Goal: Task Accomplishment & Management: Use online tool/utility

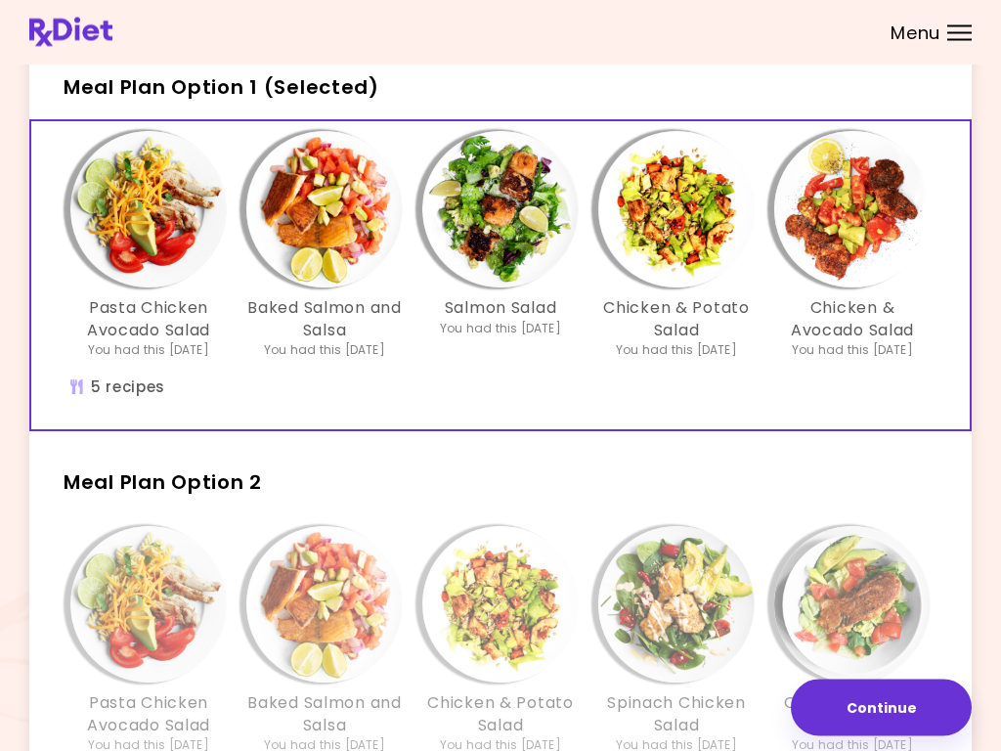
scroll to position [100, 0]
click at [575, 687] on div "Chicken & Potato Salad You had this [DATE]" at bounding box center [501, 640] width 176 height 228
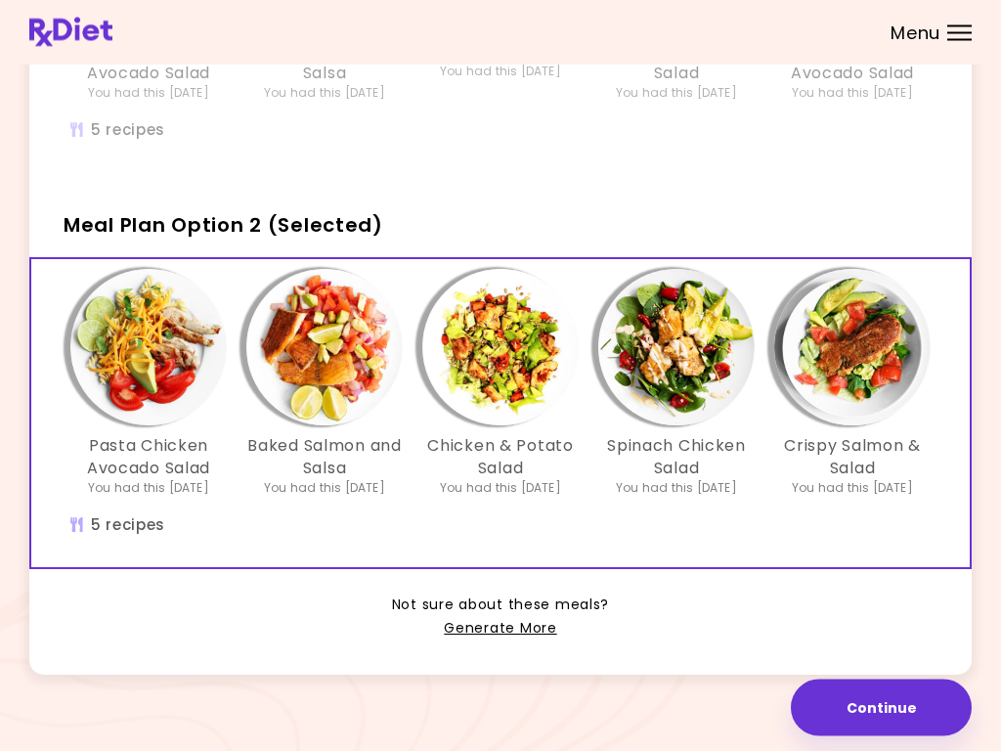
scroll to position [352, 0]
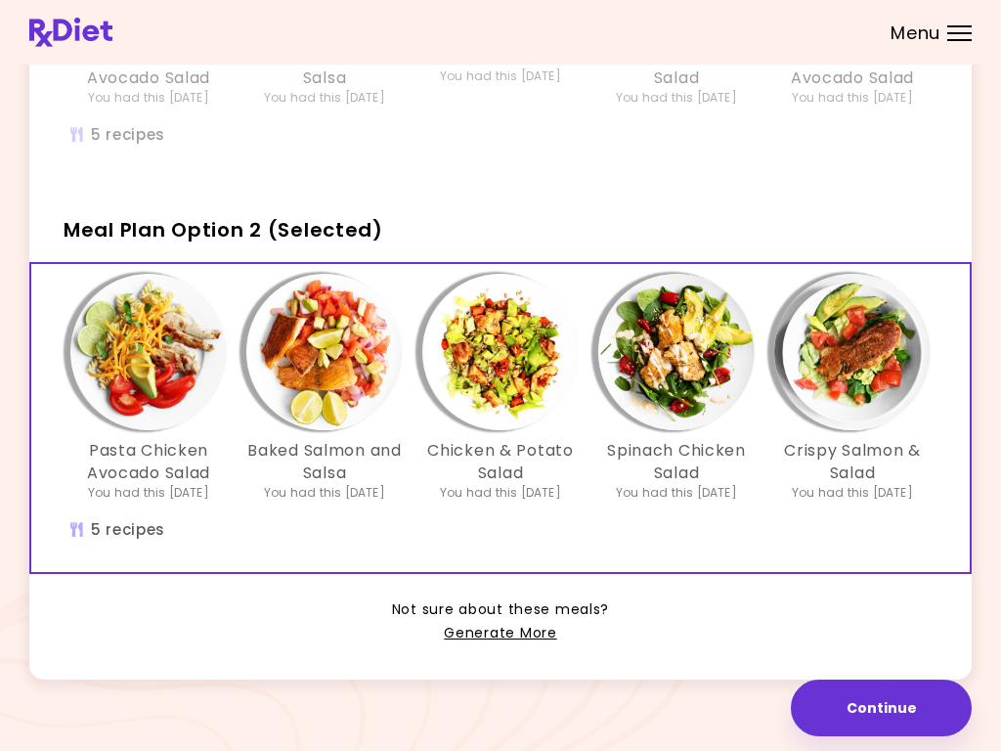
click at [504, 639] on link "Generate More" at bounding box center [500, 633] width 112 height 23
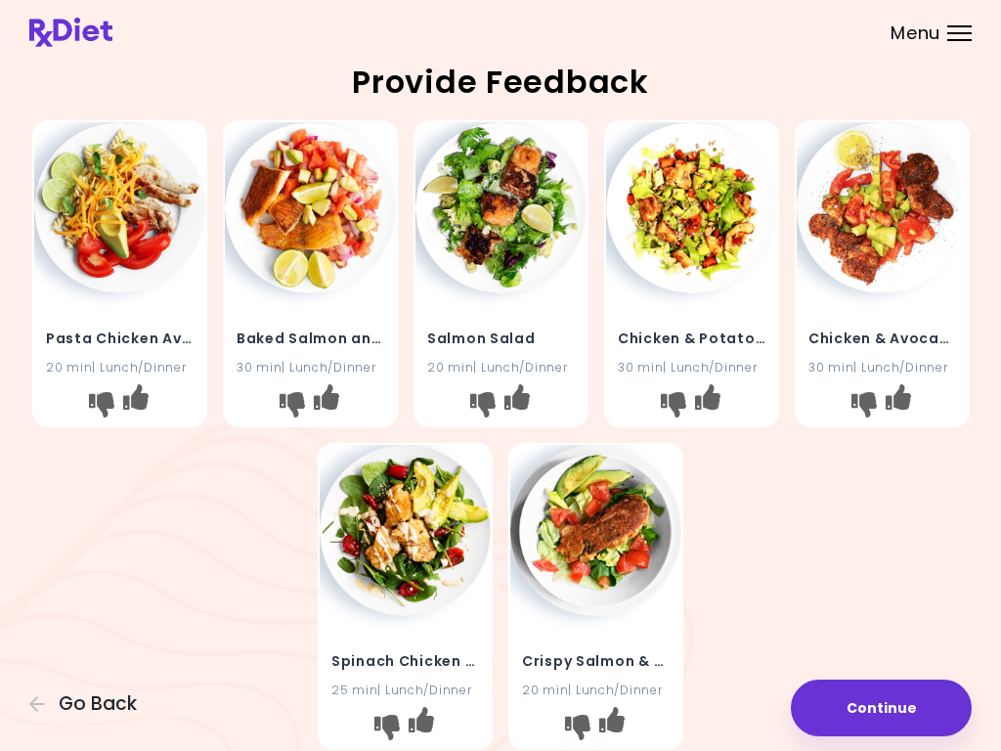
click at [885, 723] on button "Continue" at bounding box center [881, 707] width 181 height 57
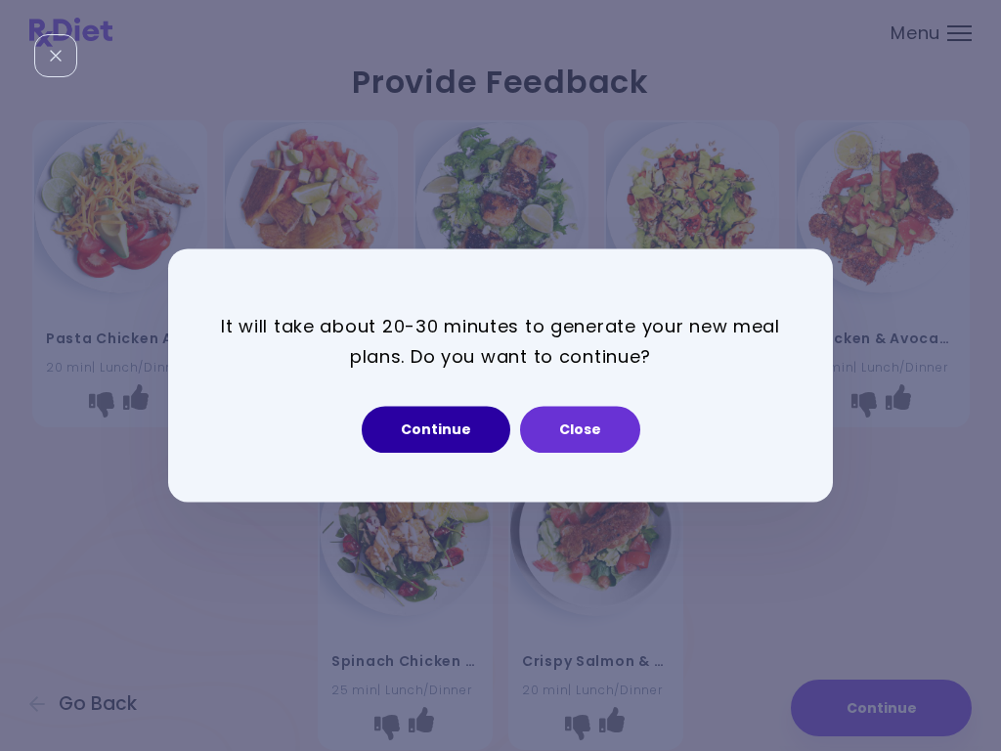
click at [440, 416] on button "Continue" at bounding box center [436, 430] width 149 height 47
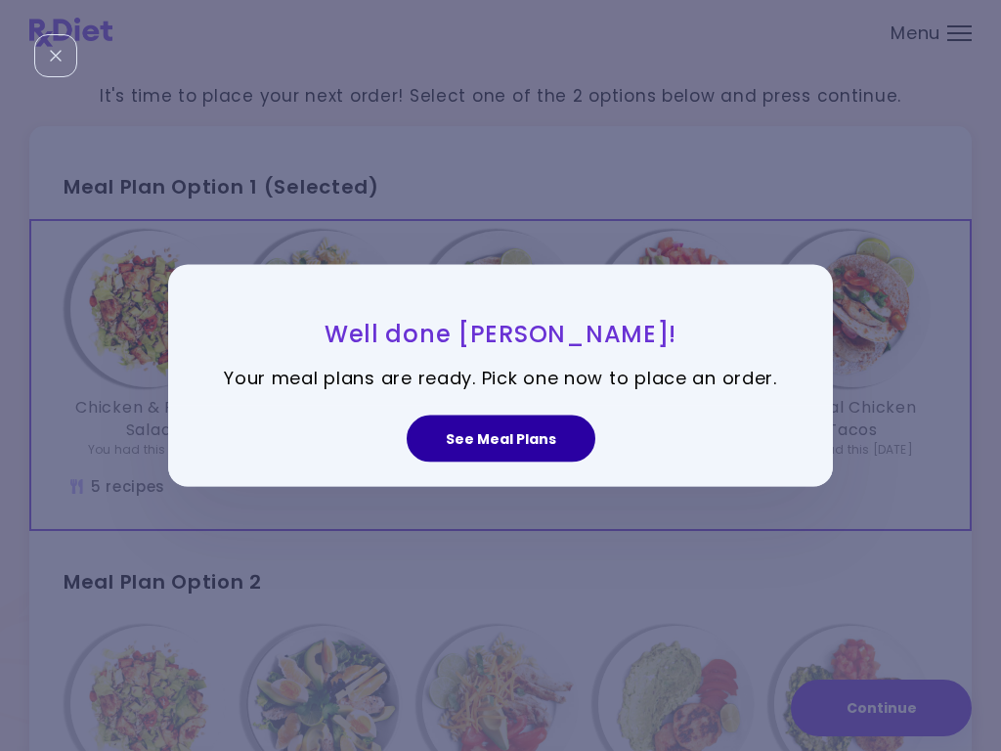
click at [525, 439] on button "See Meal Plans" at bounding box center [501, 438] width 189 height 47
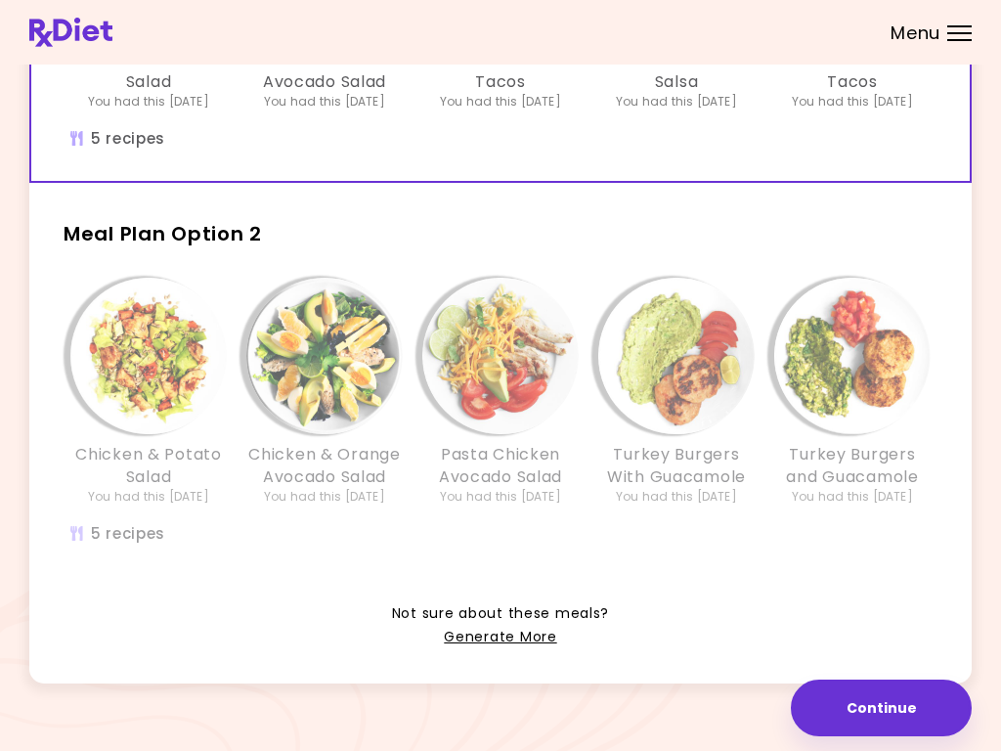
scroll to position [366, 0]
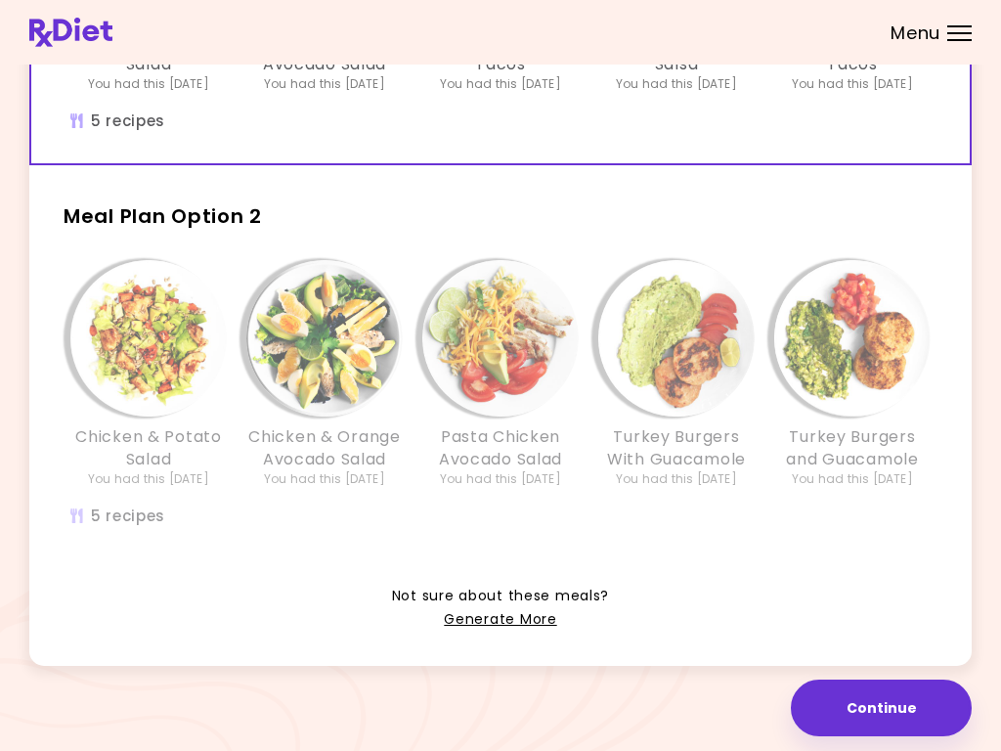
click at [161, 346] on img "Info - Chicken & Potato Salad - Meal Plan Option 2" at bounding box center [148, 338] width 156 height 156
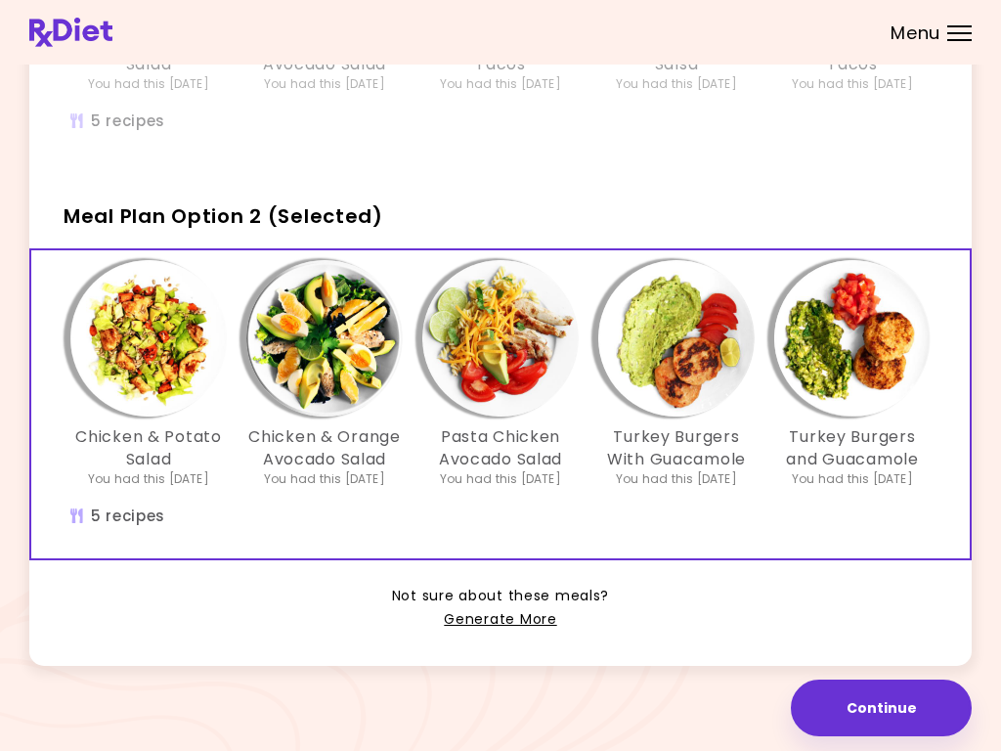
click at [148, 340] on img "Info - Chicken & Potato Salad - Meal Plan Option 2 (Selected)" at bounding box center [148, 338] width 156 height 156
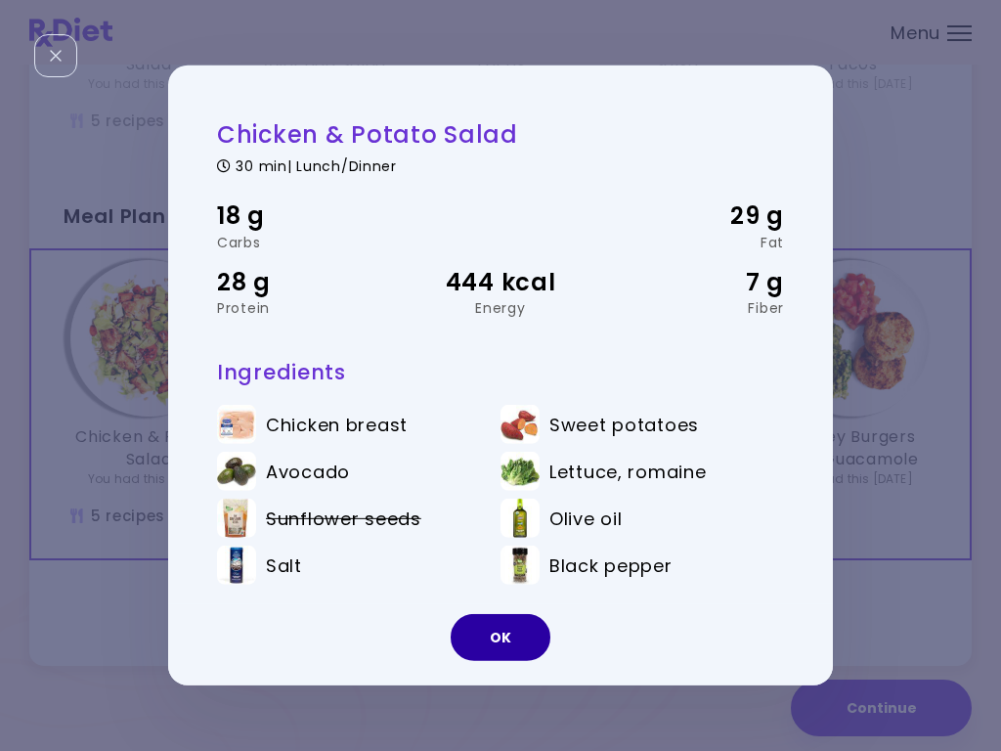
click at [520, 639] on button "OK" at bounding box center [501, 637] width 100 height 47
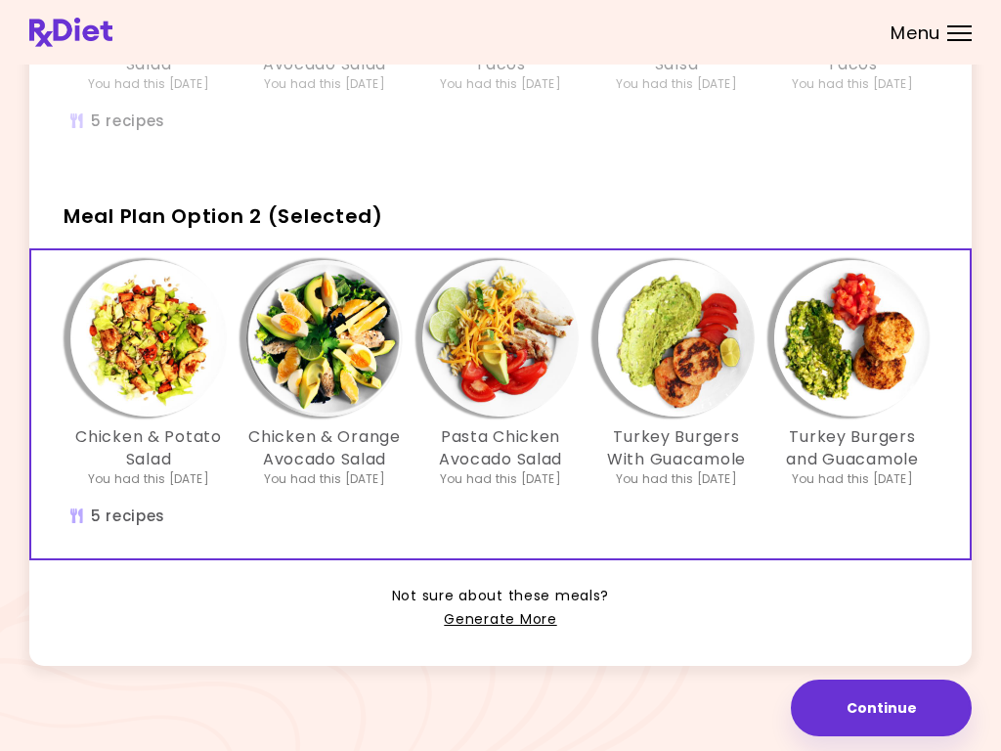
click at [339, 337] on img "Info - Chicken & Orange Avocado Salad - Meal Plan Option 2 (Selected)" at bounding box center [324, 338] width 156 height 156
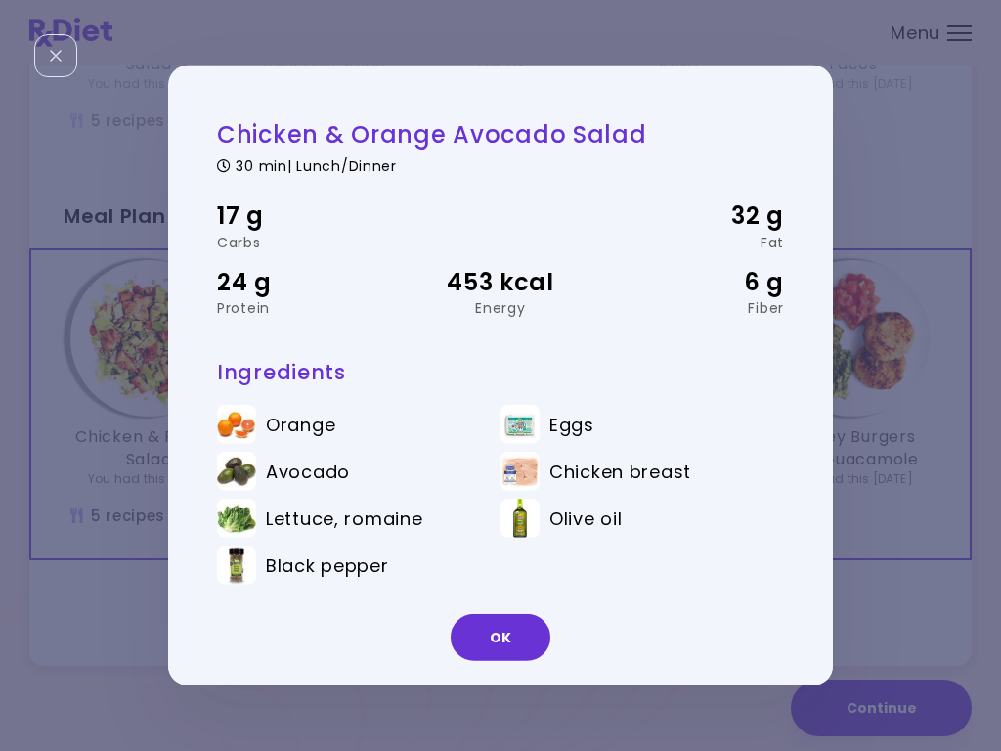
click at [491, 639] on button "OK" at bounding box center [501, 637] width 100 height 47
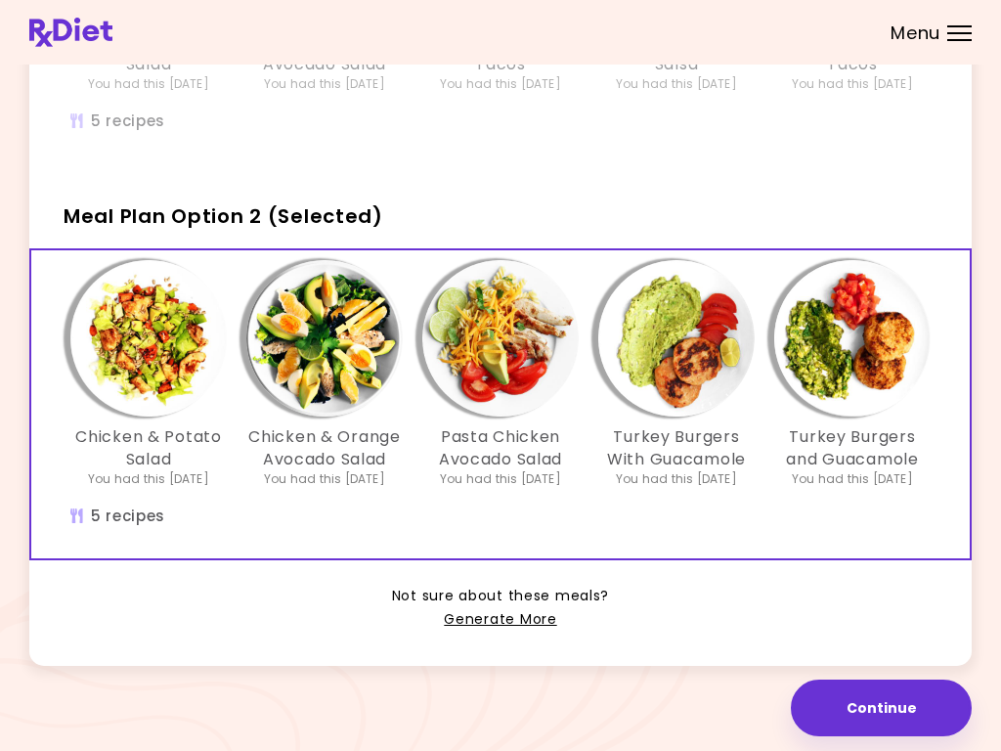
click at [500, 348] on img "Info - Pasta Chicken Avocado Salad - Meal Plan Option 2 (Selected)" at bounding box center [500, 338] width 156 height 156
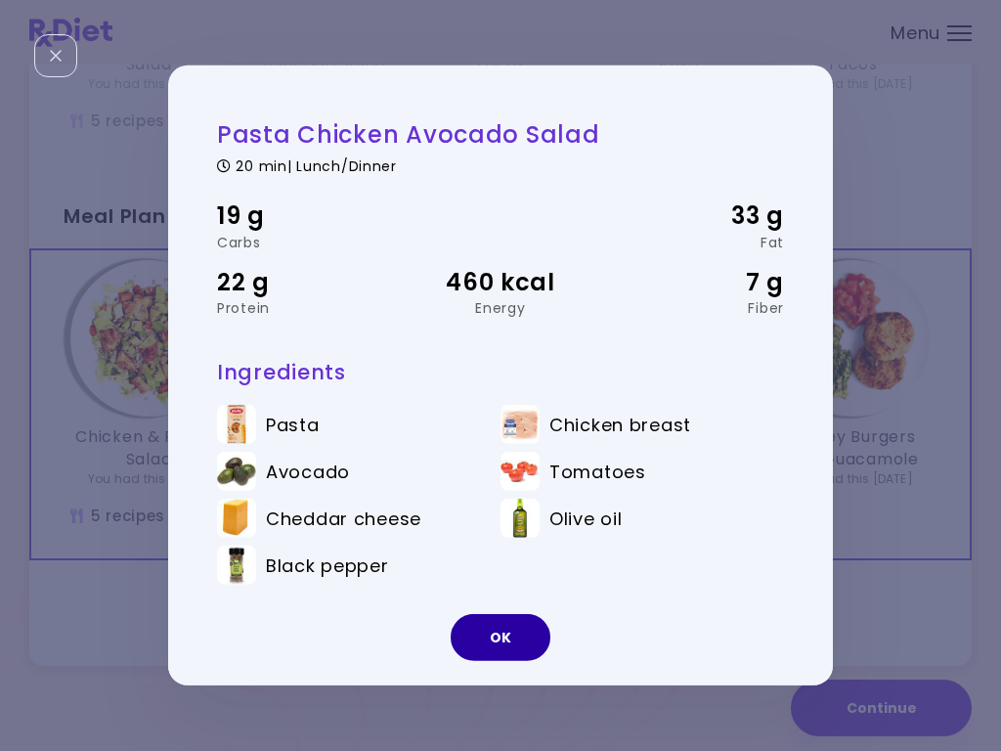
click at [508, 648] on button "OK" at bounding box center [501, 637] width 100 height 47
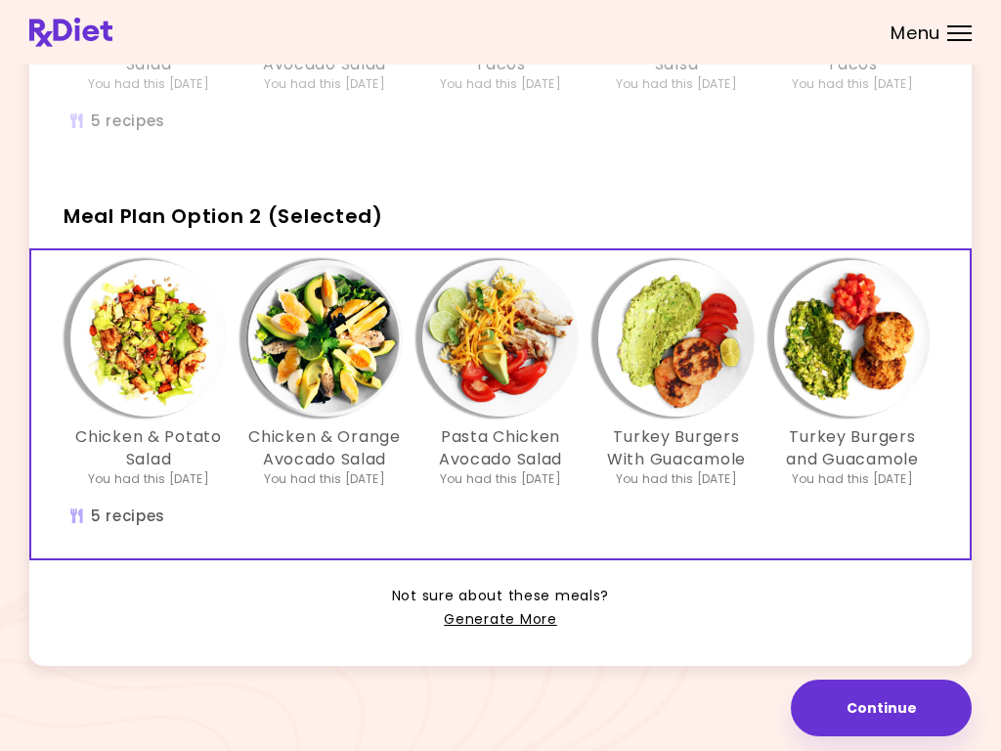
click at [668, 427] on h3 "Turkey Burgers With Guacamole" at bounding box center [676, 448] width 156 height 44
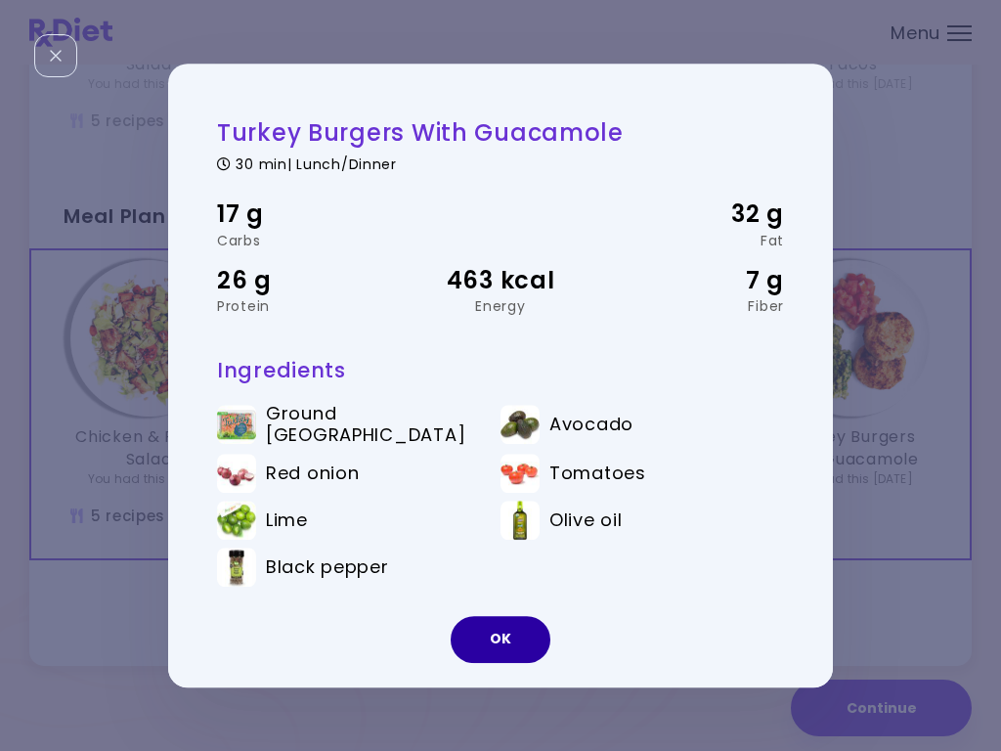
click at [490, 631] on button "OK" at bounding box center [501, 639] width 100 height 47
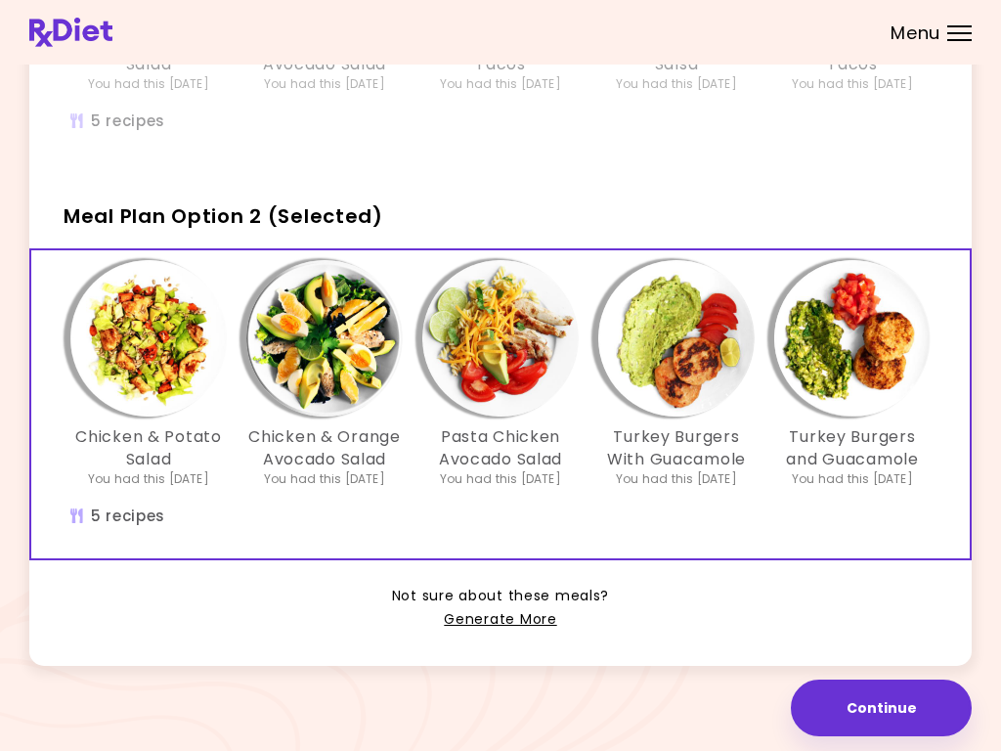
click at [856, 378] on img "Info - Turkey Burgers and Guacamole - Meal Plan Option 2 (Selected)" at bounding box center [852, 338] width 156 height 156
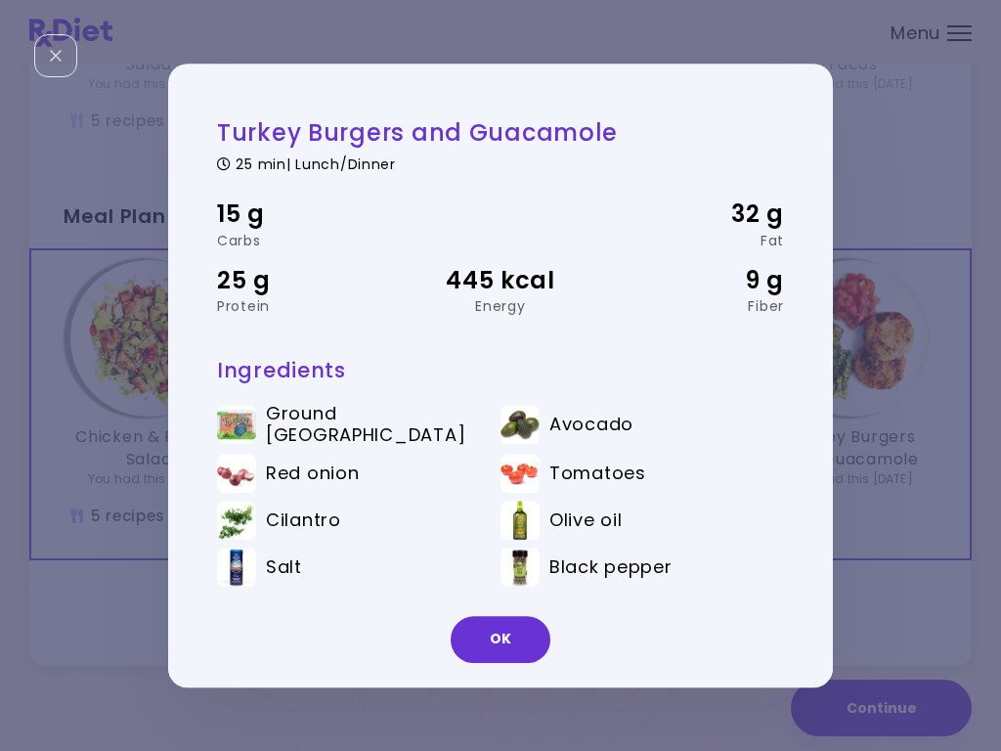
click at [517, 638] on button "OK" at bounding box center [501, 639] width 100 height 47
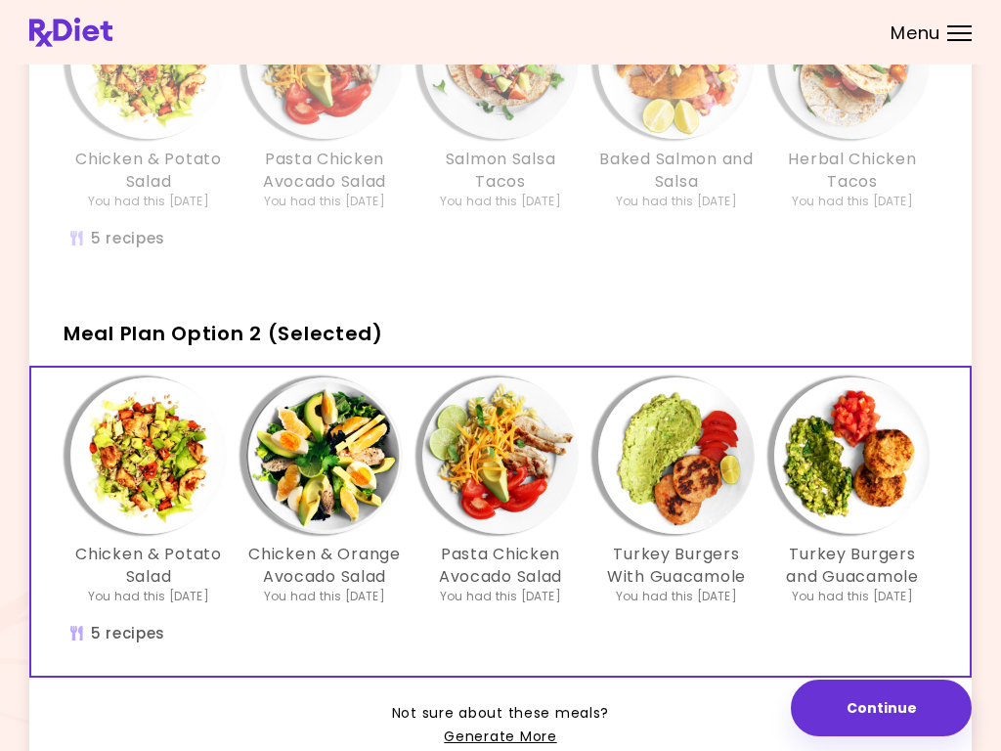
scroll to position [255, 0]
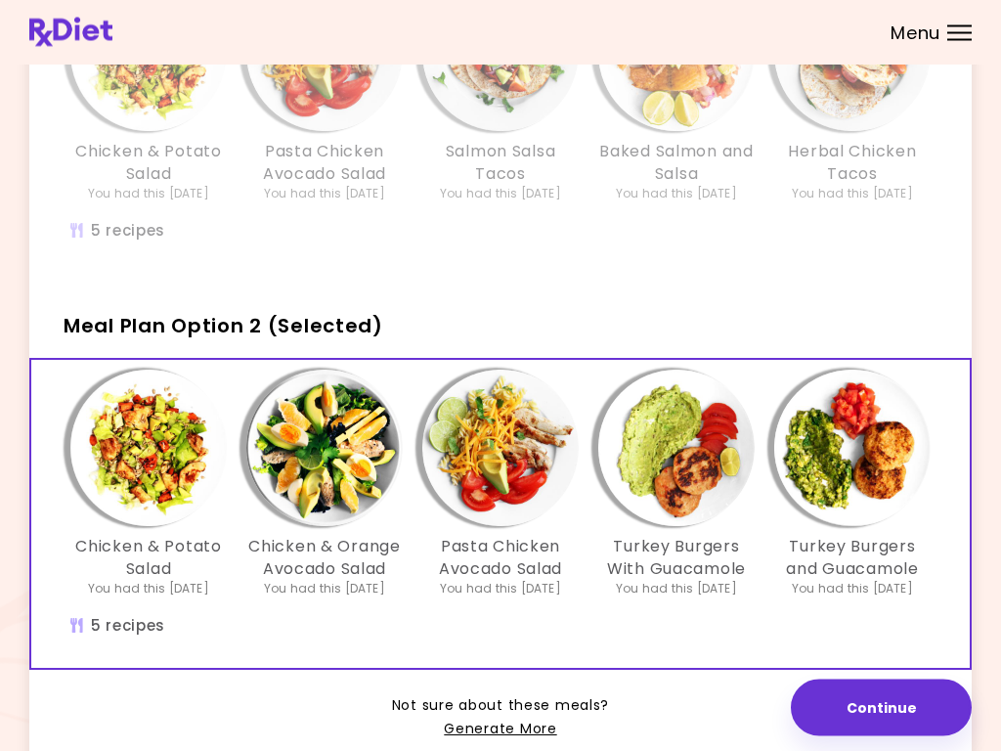
click at [868, 446] on img "Info - Turkey Burgers and Guacamole - Meal Plan Option 2 (Selected)" at bounding box center [852, 449] width 156 height 156
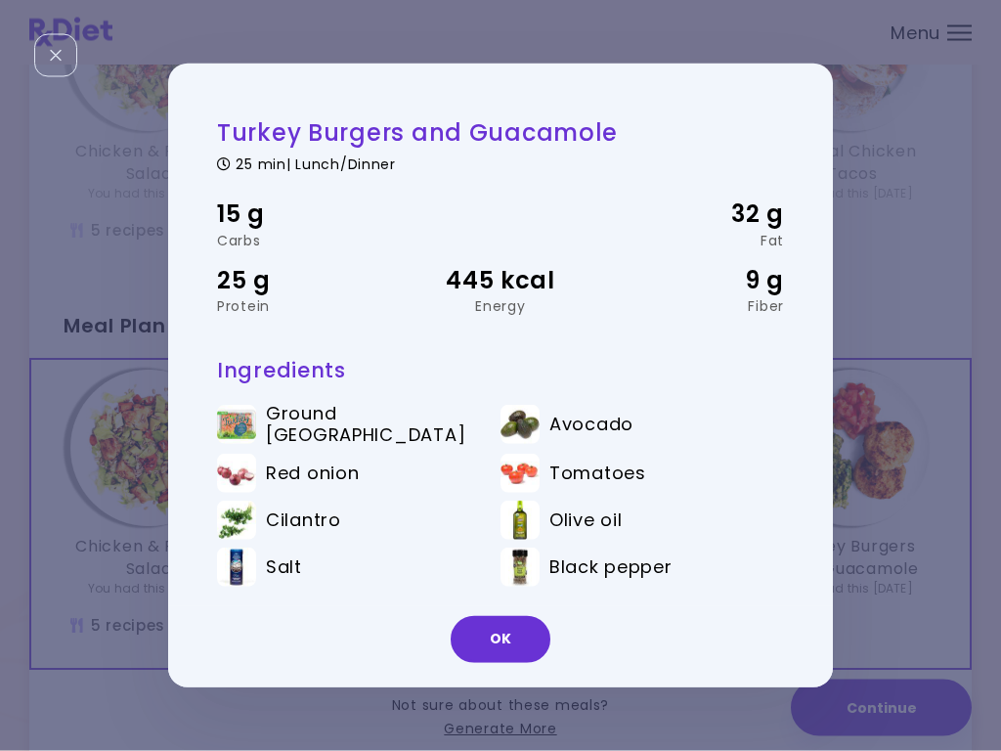
scroll to position [256, 0]
click at [501, 647] on button "OK" at bounding box center [501, 639] width 100 height 47
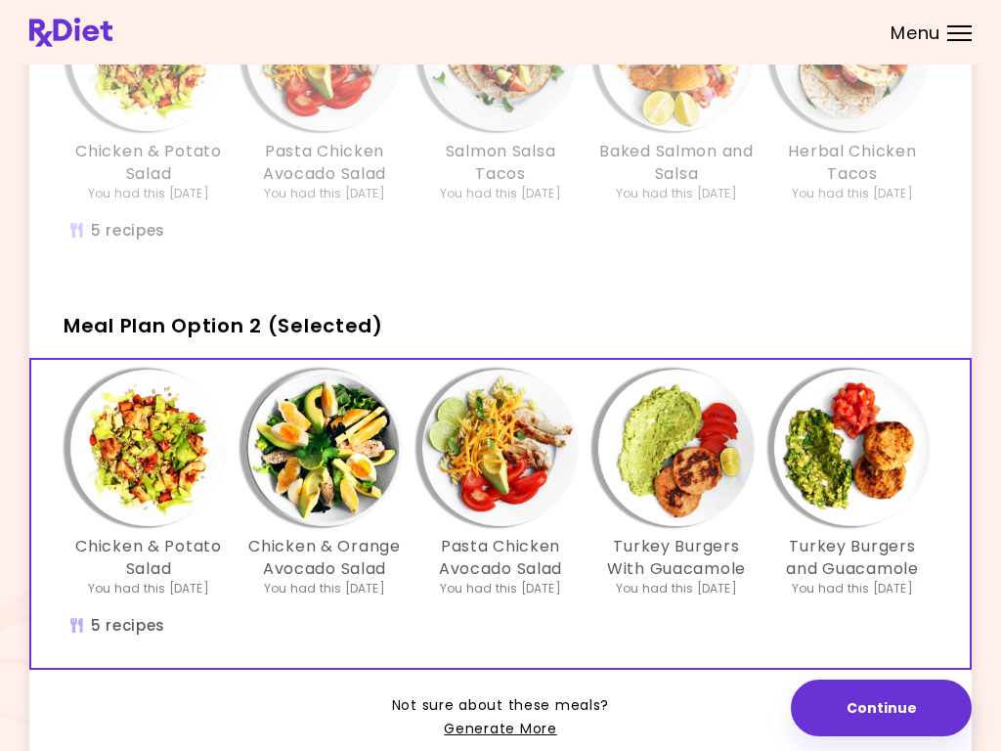
click at [702, 451] on img "Info - Turkey Burgers With Guacamole - Meal Plan Option 2 (Selected)" at bounding box center [676, 448] width 156 height 156
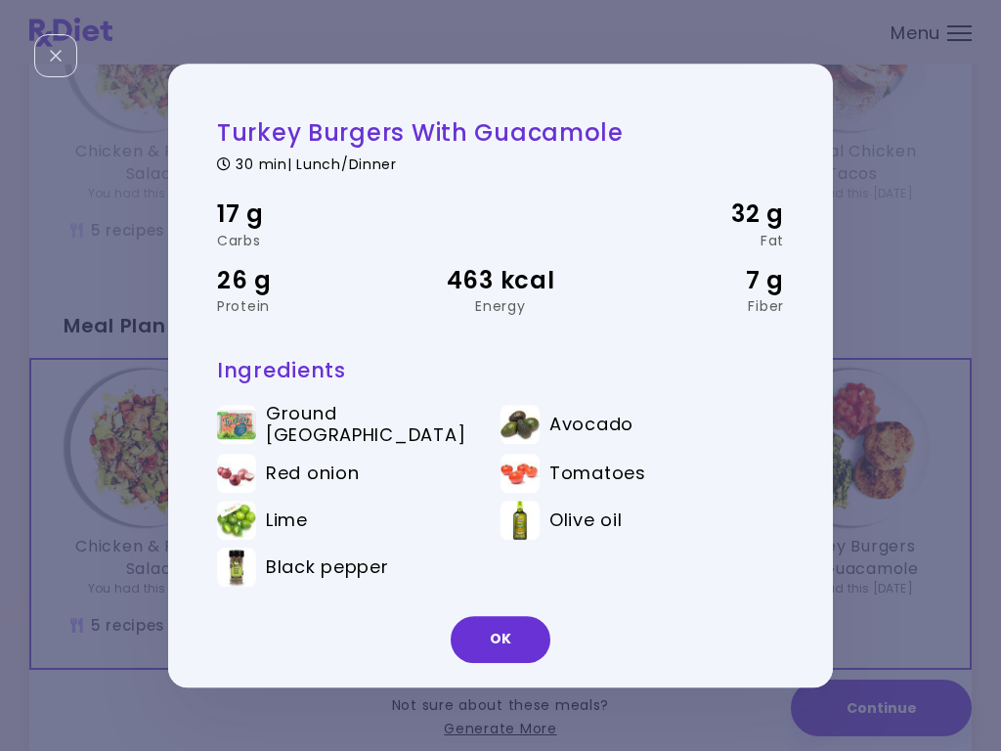
click at [521, 640] on button "OK" at bounding box center [501, 639] width 100 height 47
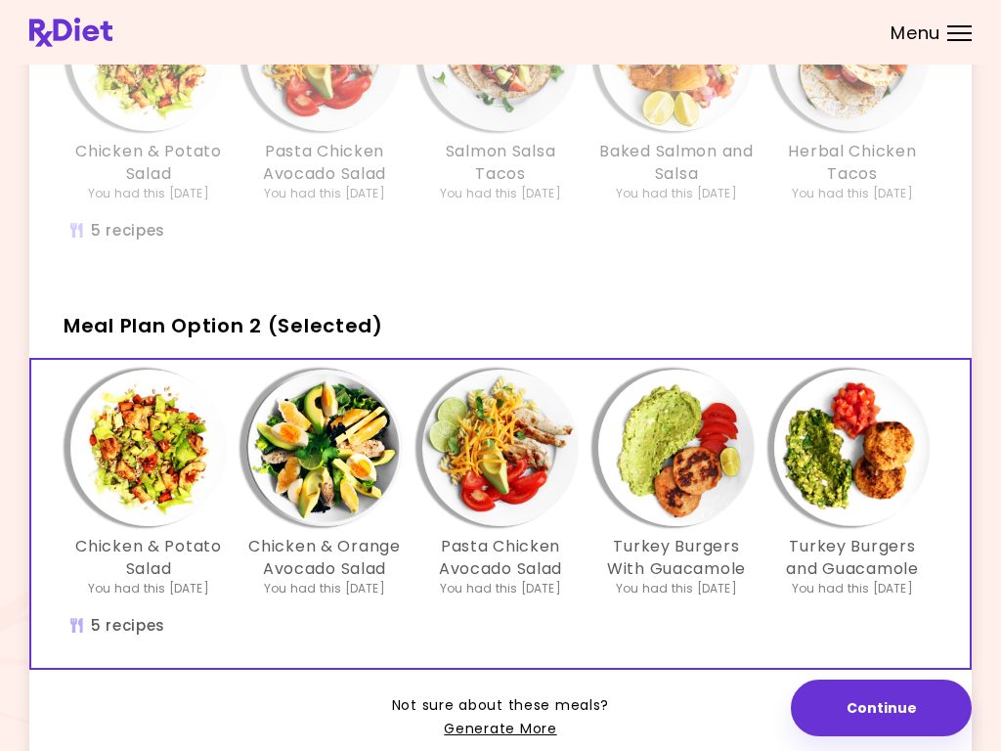
click at [503, 467] on img "Info - Pasta Chicken Avocado Salad - Meal Plan Option 2 (Selected)" at bounding box center [500, 448] width 156 height 156
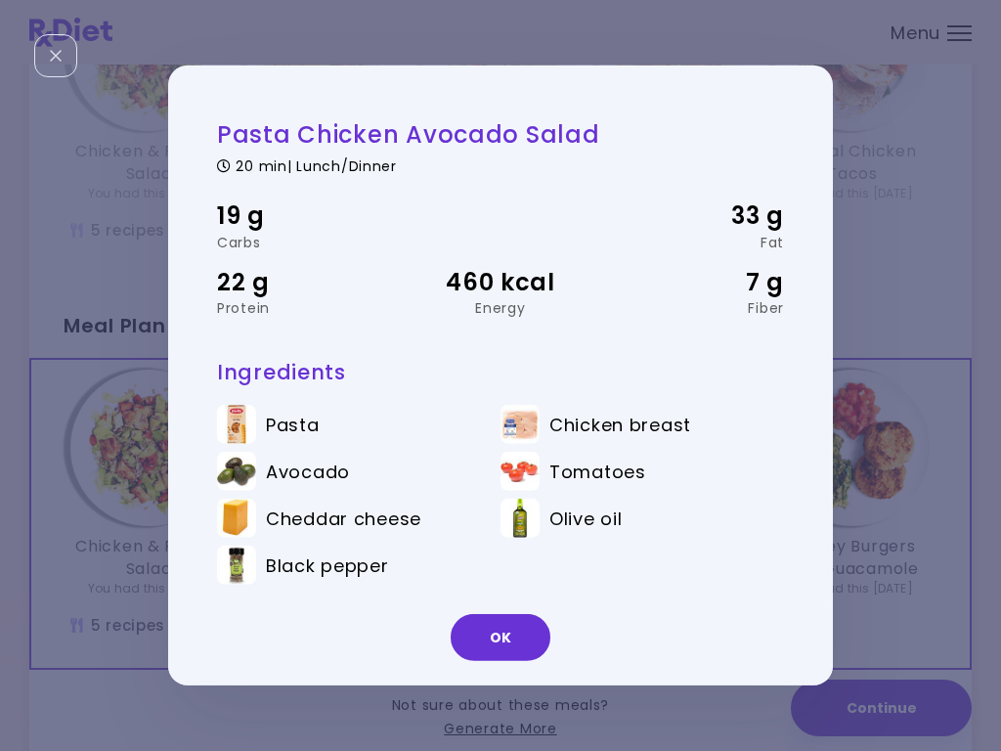
click at [512, 643] on button "OK" at bounding box center [501, 637] width 100 height 47
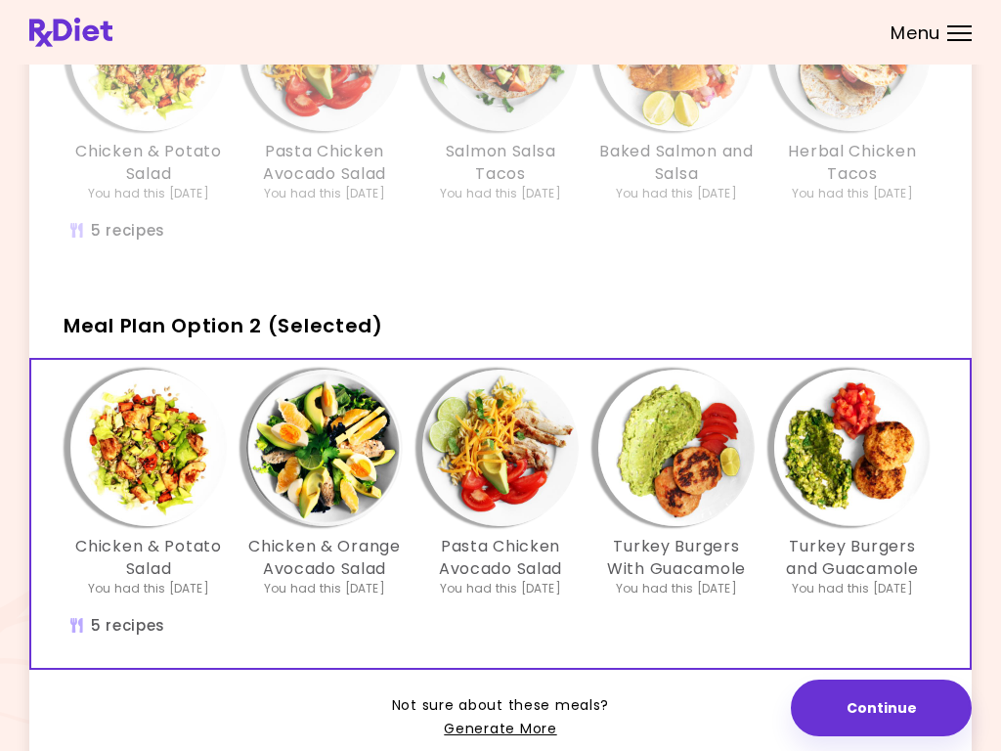
click at [332, 494] on img "Info - Chicken & Orange Avocado Salad - Meal Plan Option 2 (Selected)" at bounding box center [324, 448] width 156 height 156
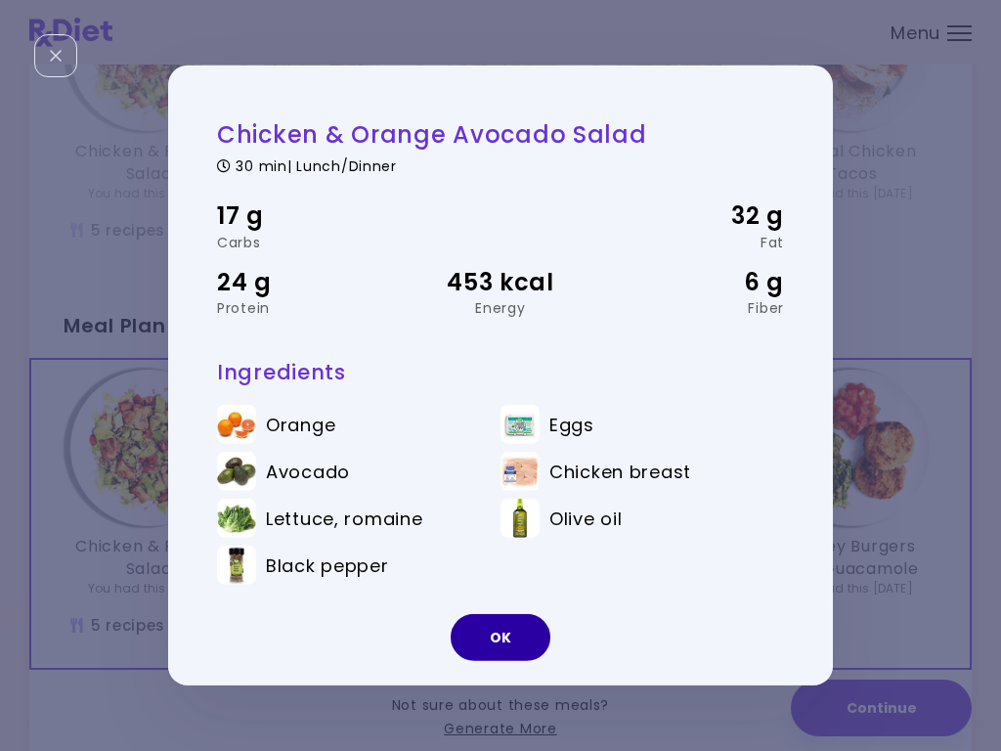
click at [514, 641] on button "OK" at bounding box center [501, 637] width 100 height 47
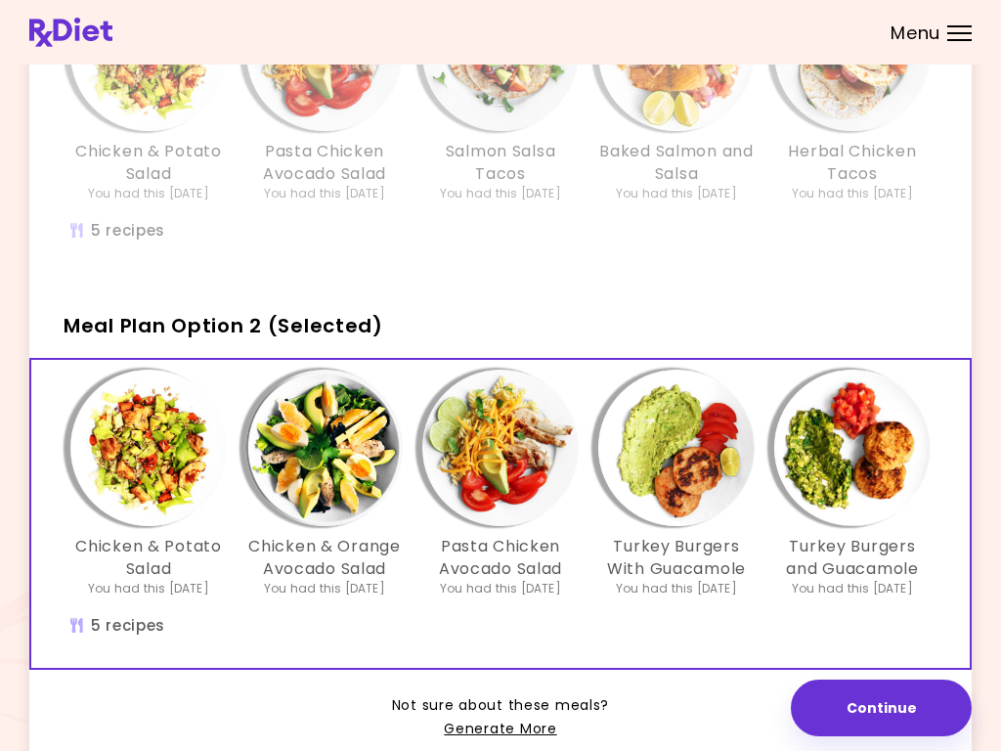
click at [141, 492] on img "Info - Chicken & Potato Salad - Meal Plan Option 2 (Selected)" at bounding box center [148, 448] width 156 height 156
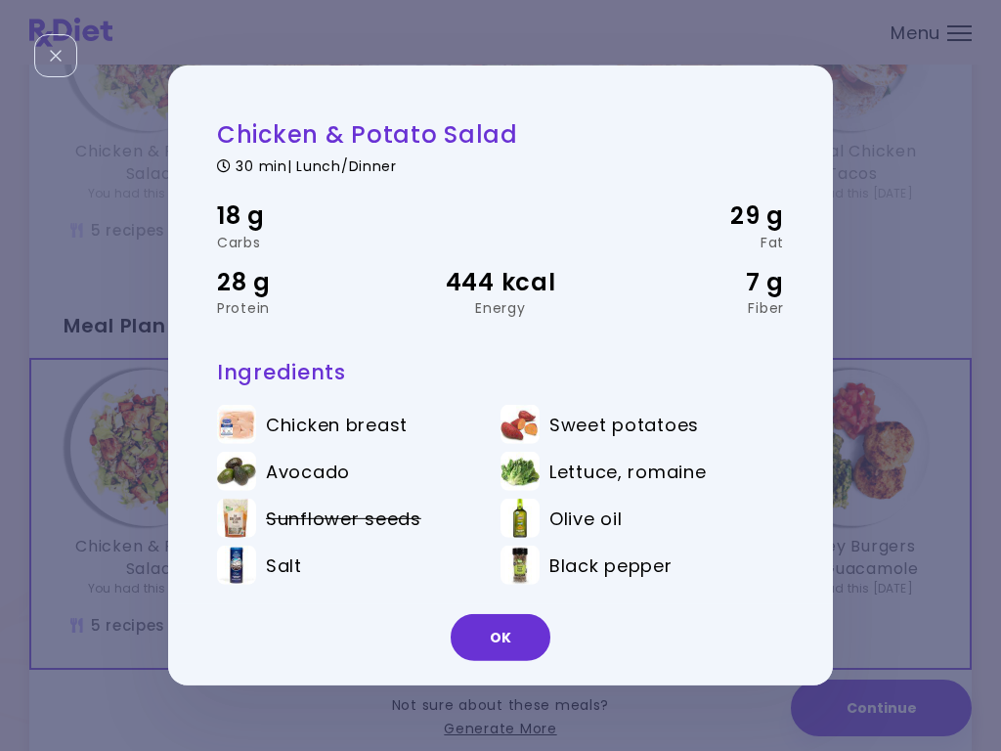
click at [509, 639] on button "OK" at bounding box center [501, 637] width 100 height 47
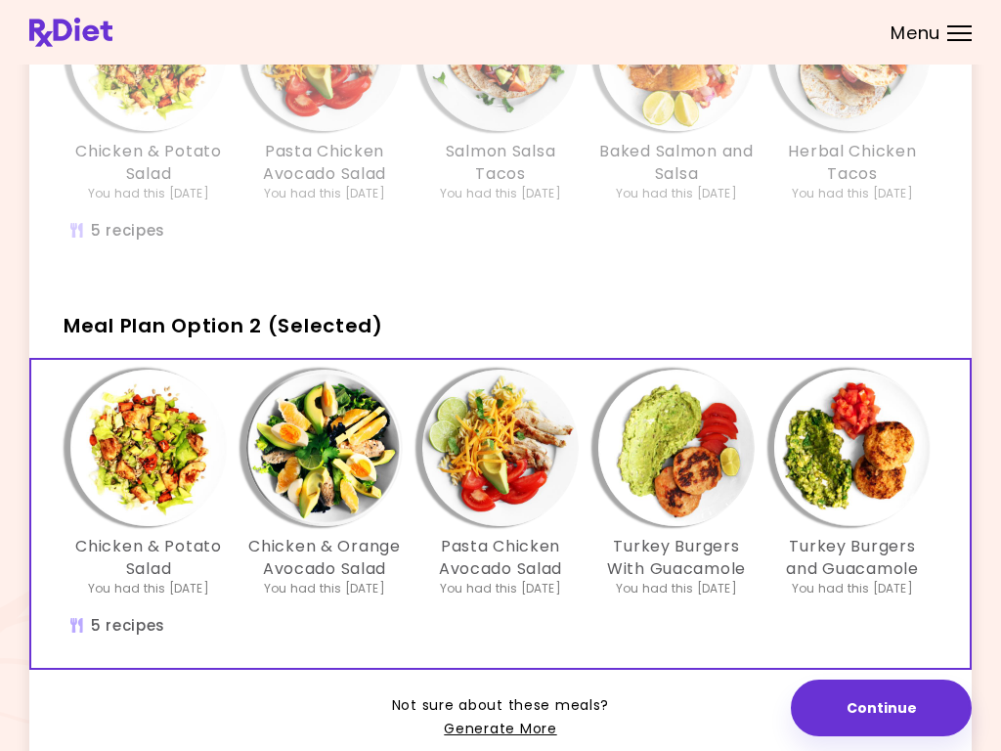
click at [505, 734] on link "Generate More" at bounding box center [500, 729] width 112 height 23
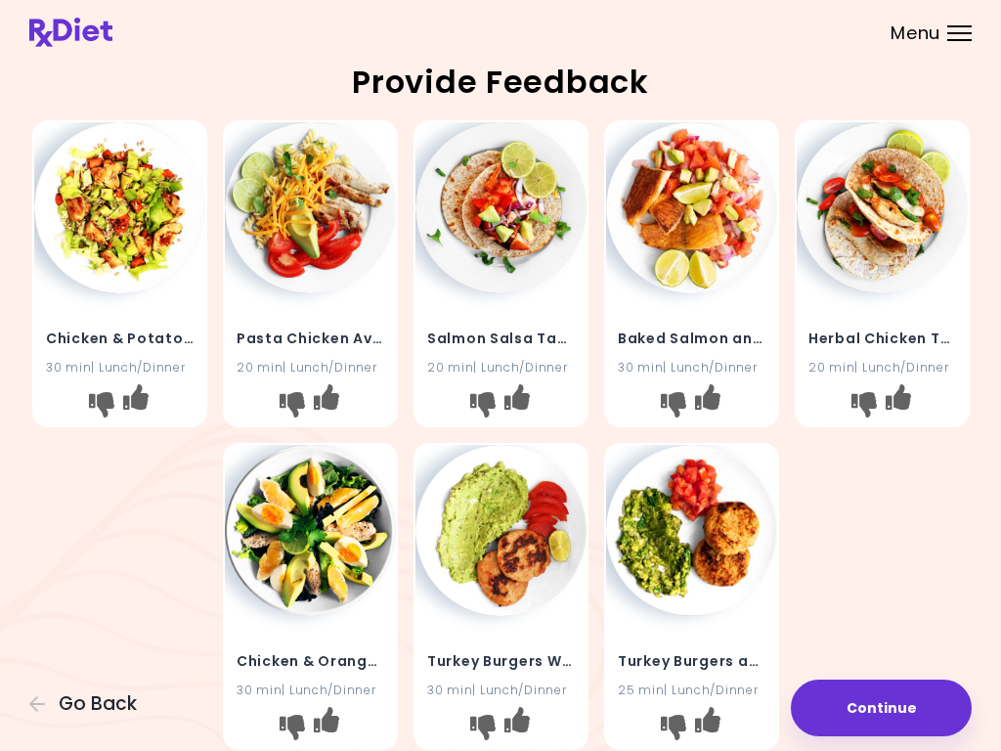
click at [720, 718] on icon "I like this recipe" at bounding box center [706, 718] width 25 height 25
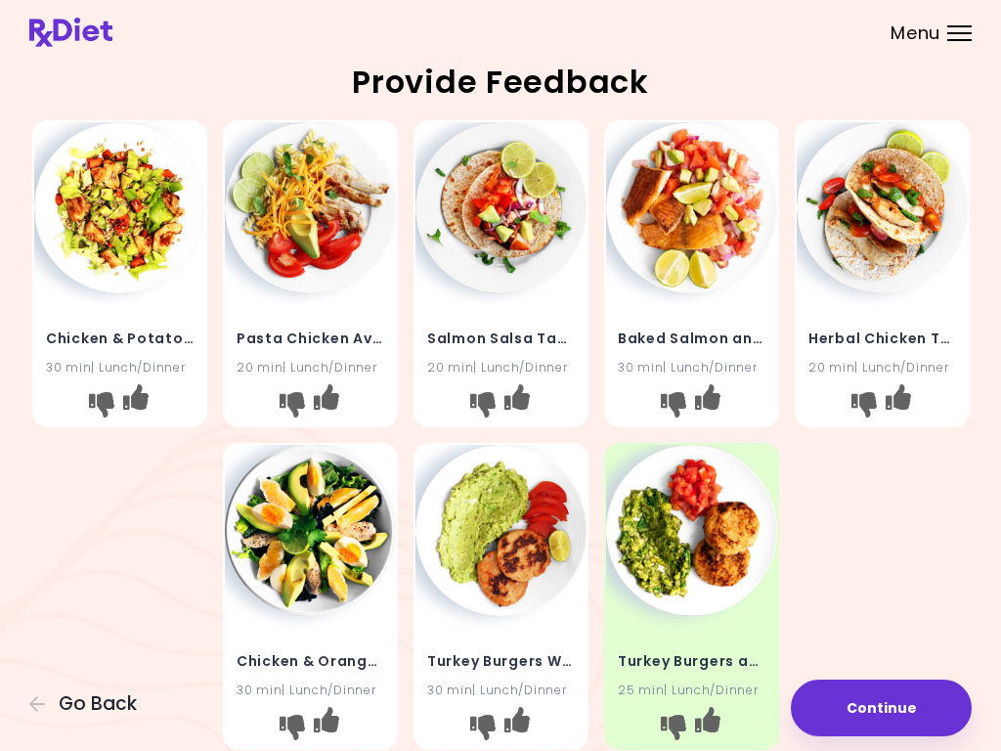
click at [532, 719] on button "I like this recipe" at bounding box center [516, 726] width 31 height 31
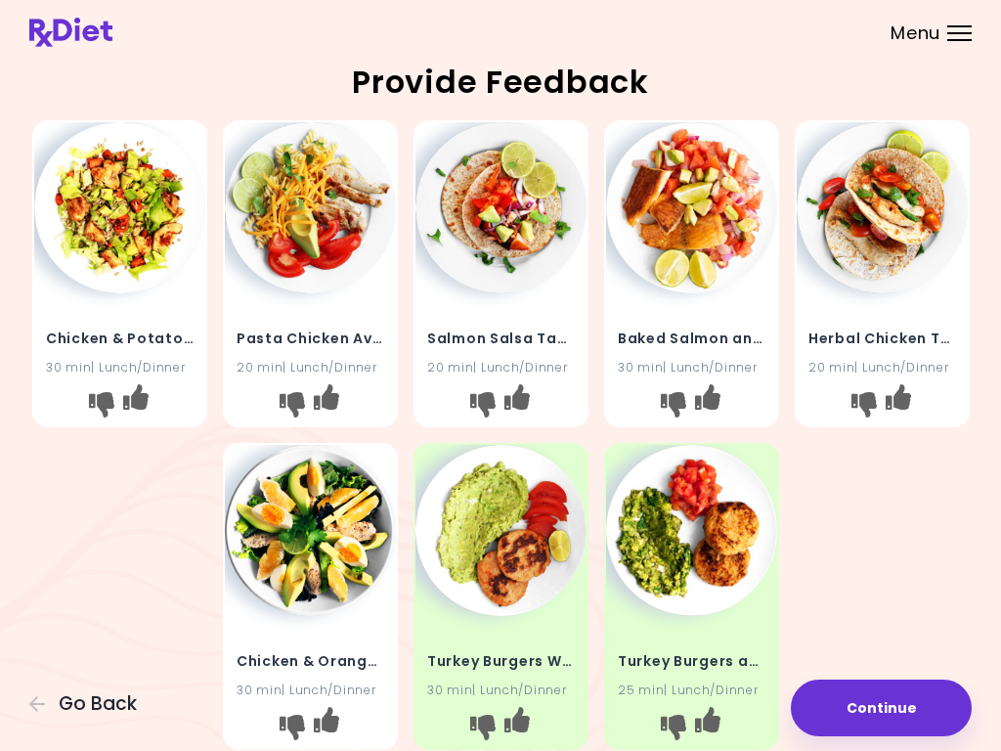
click at [338, 711] on icon "I like this recipe" at bounding box center [325, 718] width 25 height 25
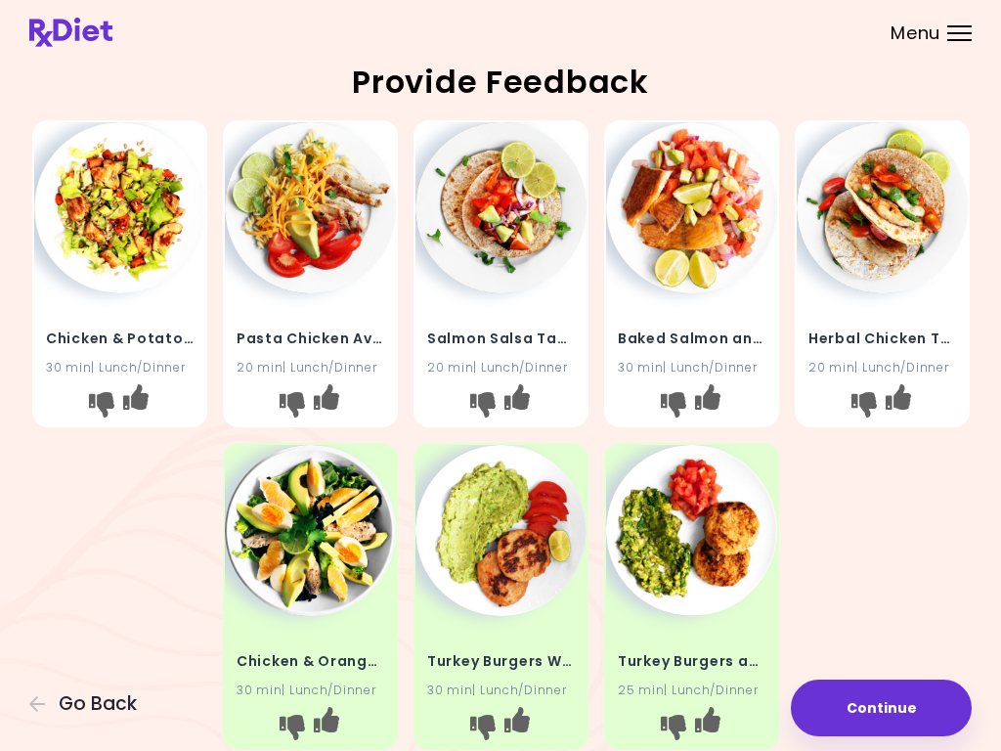
click at [853, 407] on icon "I don't like this recipe" at bounding box center [863, 404] width 25 height 25
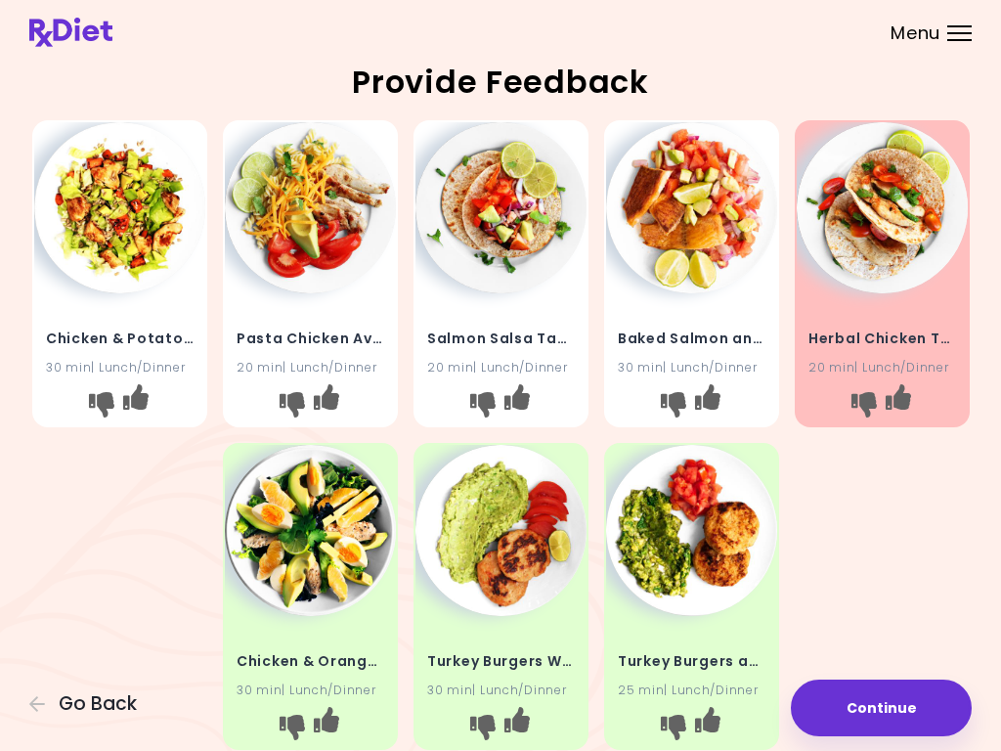
click at [338, 399] on icon "I like this recipe" at bounding box center [325, 396] width 25 height 25
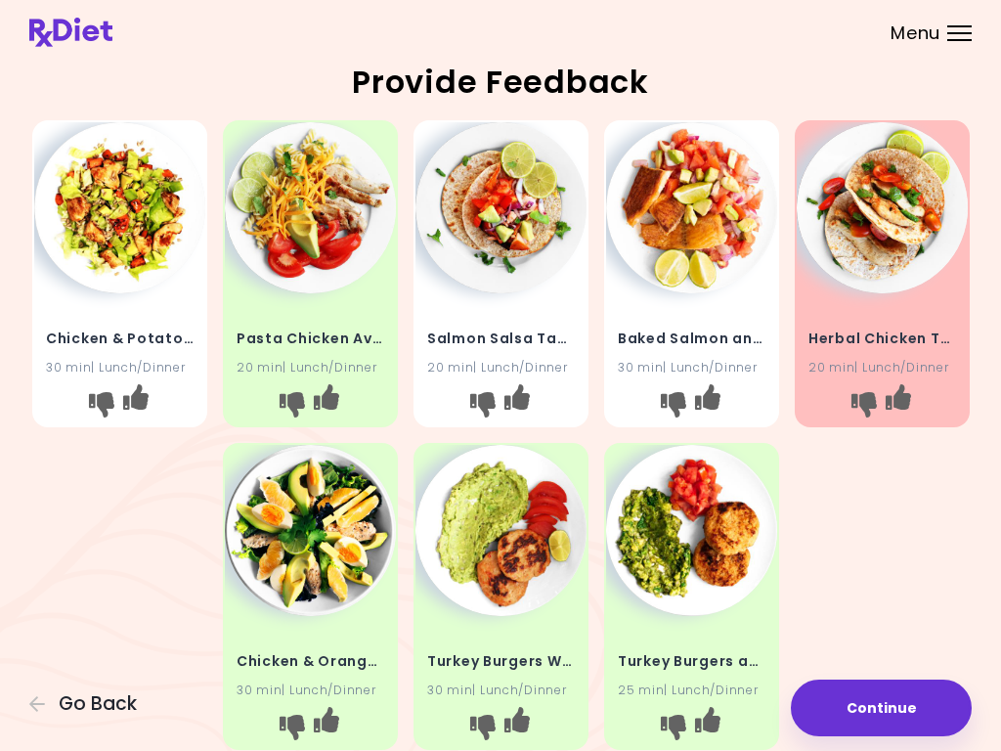
click at [148, 402] on icon "I like this recipe" at bounding box center [134, 396] width 25 height 25
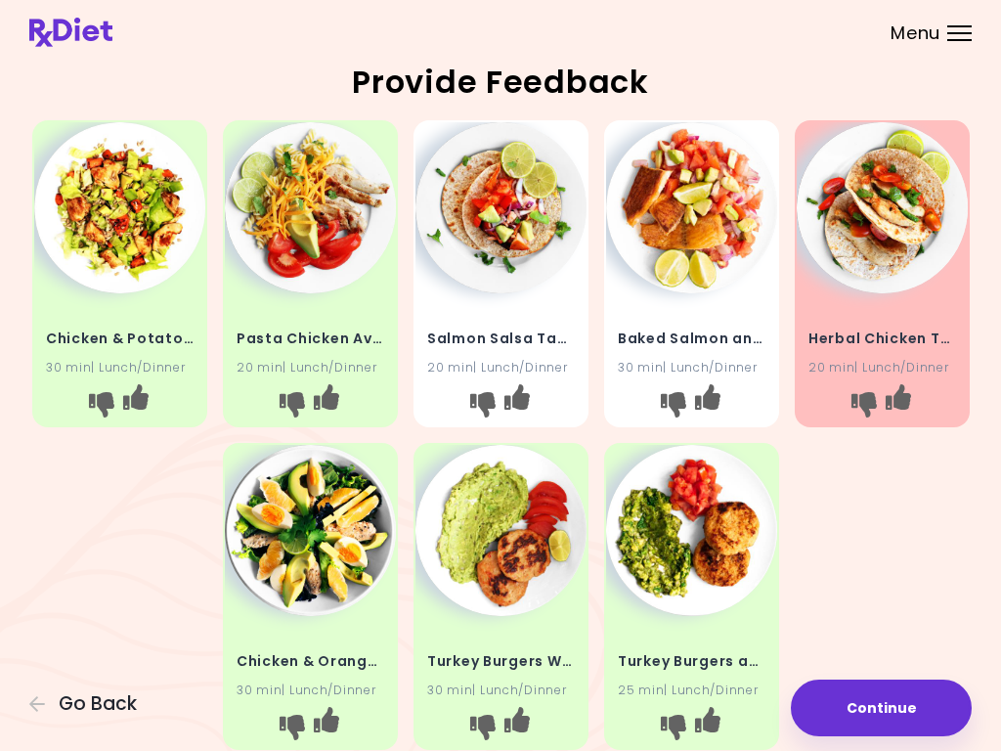
click at [878, 699] on button "Continue" at bounding box center [881, 707] width 181 height 57
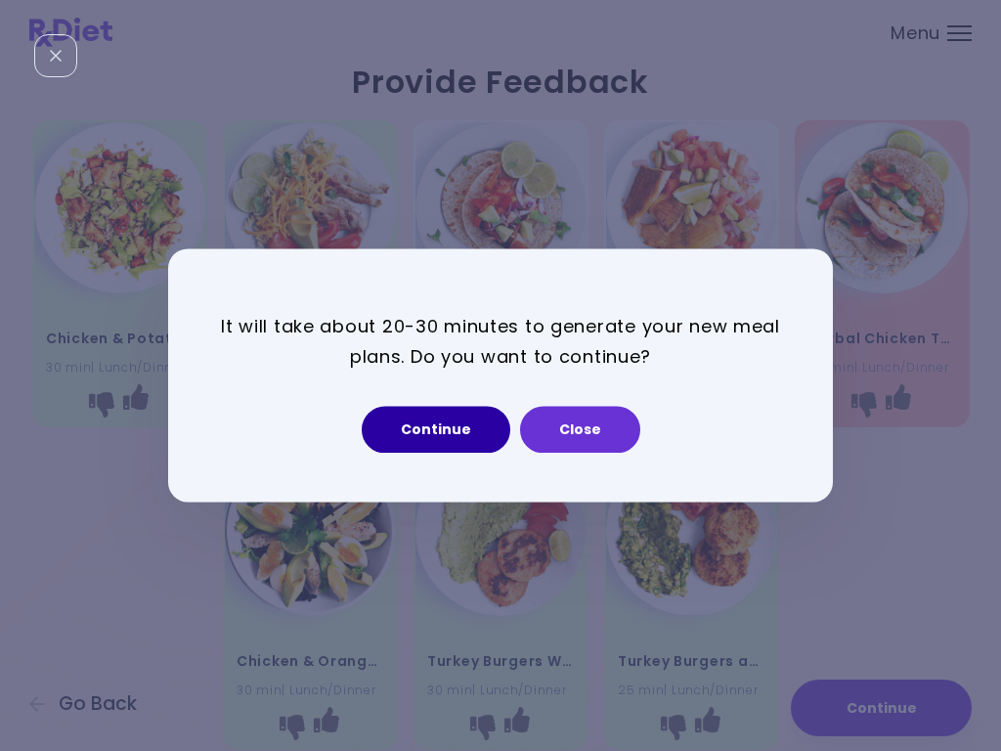
click at [462, 415] on button "Continue" at bounding box center [436, 430] width 149 height 47
